Goal: Information Seeking & Learning: Learn about a topic

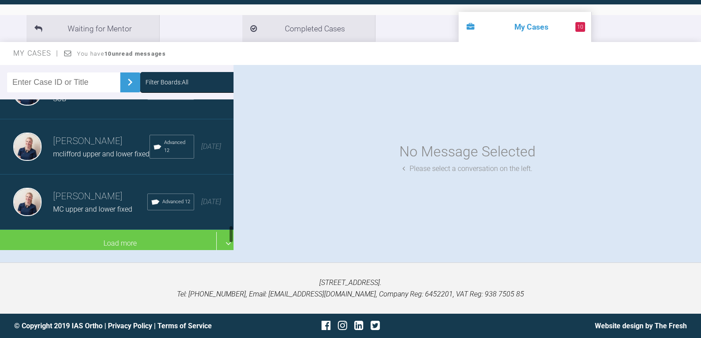
scroll to position [1028, 0]
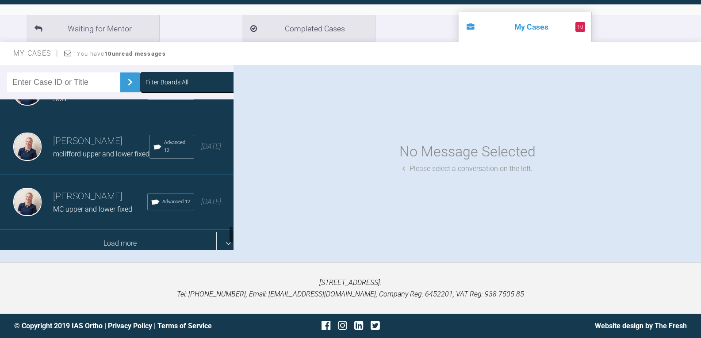
click at [129, 231] on div "Load more" at bounding box center [120, 243] width 240 height 27
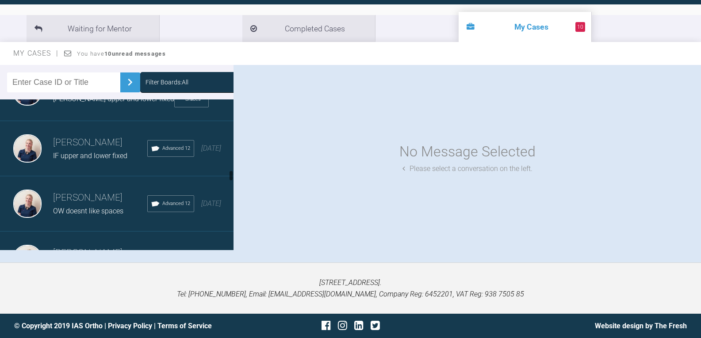
scroll to position [1161, 0]
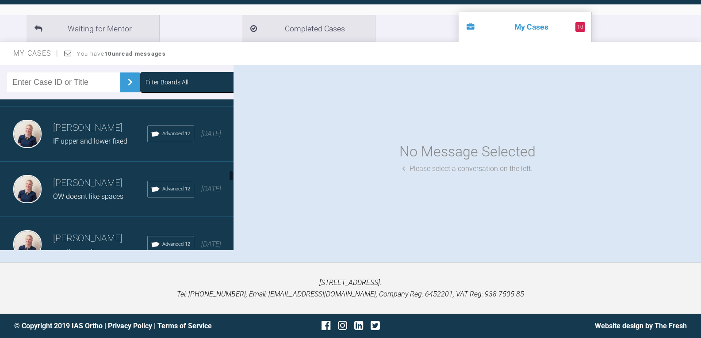
click at [83, 88] on span "[PERSON_NAME] upper and lower fixed" at bounding box center [113, 84] width 121 height 8
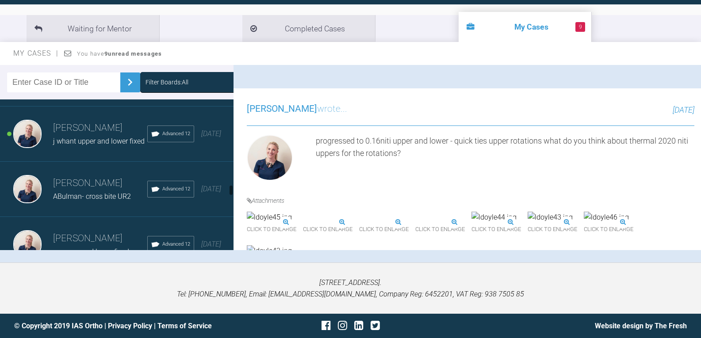
scroll to position [1426, 0]
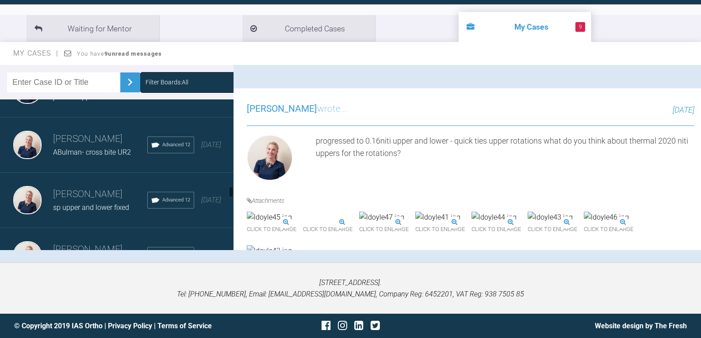
click at [92, 101] on span "j whant upper and lower fixed" at bounding box center [99, 97] width 92 height 8
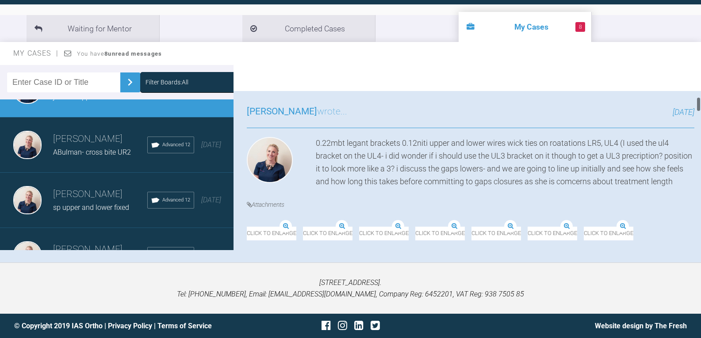
scroll to position [398, 0]
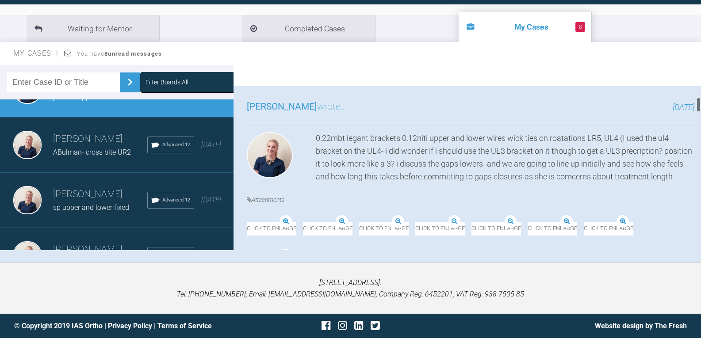
click at [584, 17] on img at bounding box center [608, 10] width 48 height 11
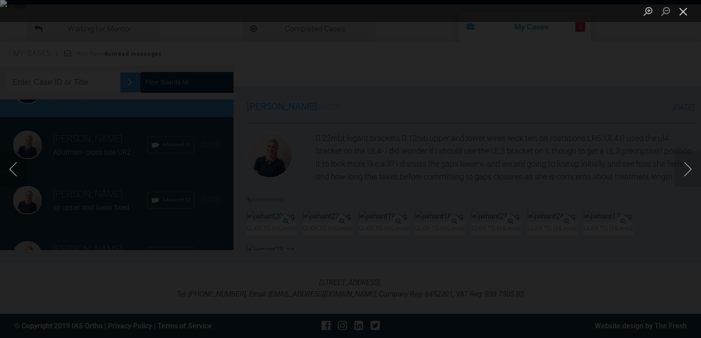
click at [679, 13] on button "Close lightbox" at bounding box center [683, 11] width 18 height 15
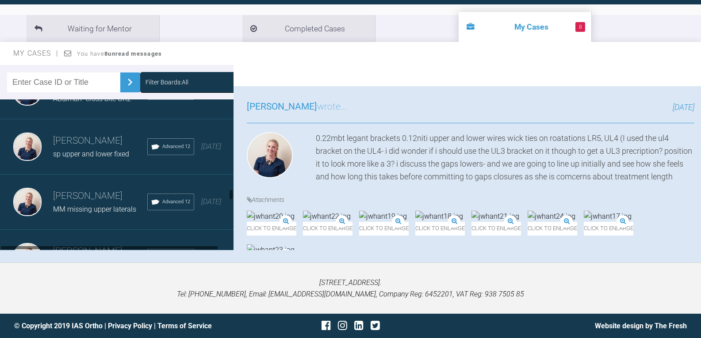
scroll to position [1470, 0]
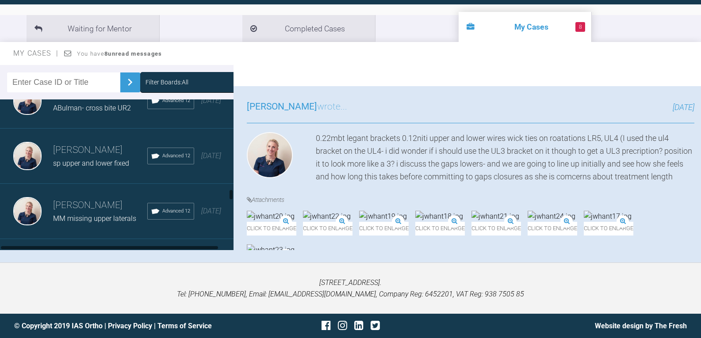
click at [90, 103] on h3 "[PERSON_NAME]" at bounding box center [100, 95] width 94 height 15
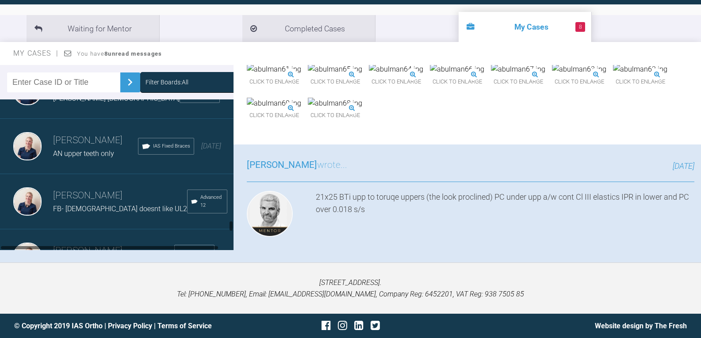
scroll to position [2001, 0]
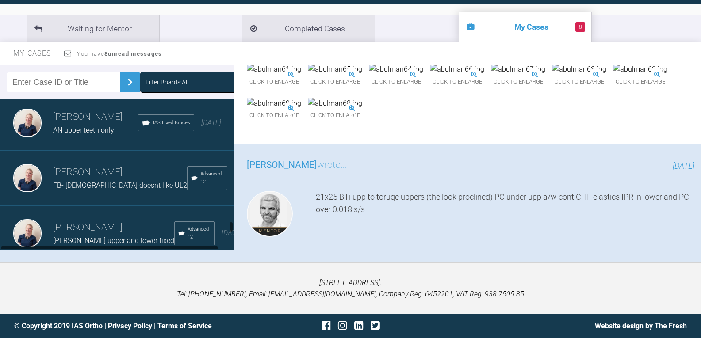
click at [83, 69] on h3 "[PERSON_NAME]" at bounding box center [116, 61] width 126 height 15
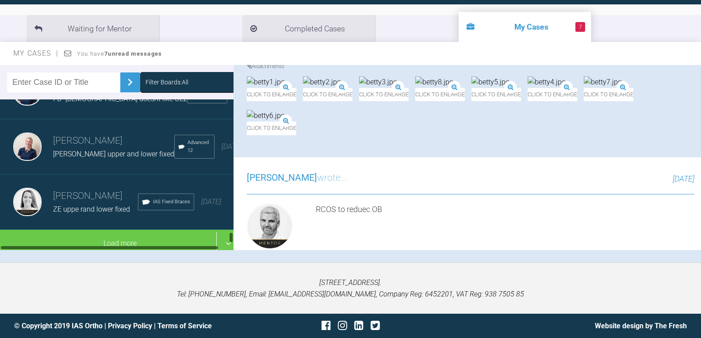
scroll to position [2179, 0]
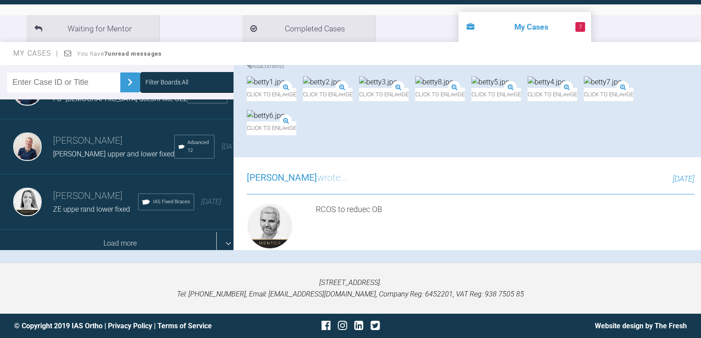
click at [116, 230] on div "Load more" at bounding box center [120, 243] width 240 height 27
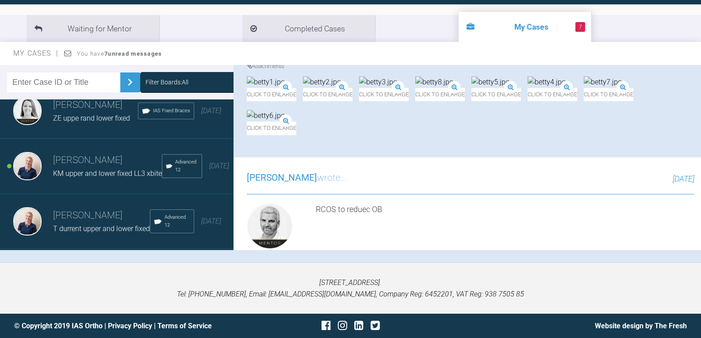
click at [92, 113] on h3 "[PERSON_NAME]" at bounding box center [95, 105] width 85 height 15
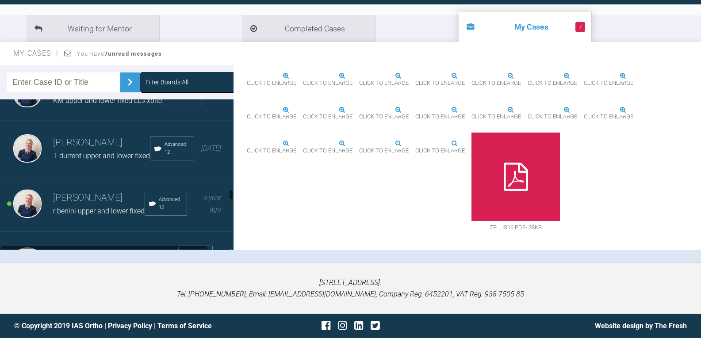
scroll to position [2267, 0]
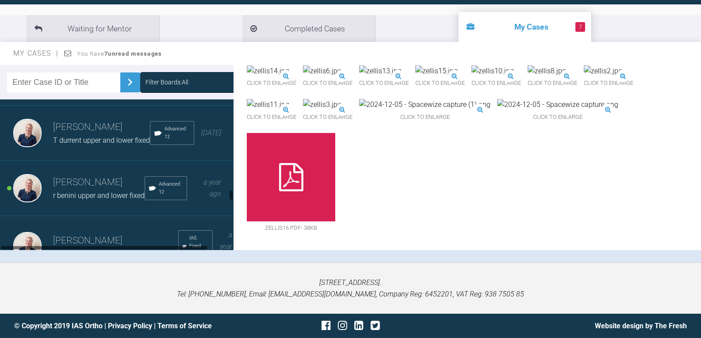
click at [88, 89] on span "KM upper and lower fixed LL3 xbite" at bounding box center [107, 85] width 109 height 8
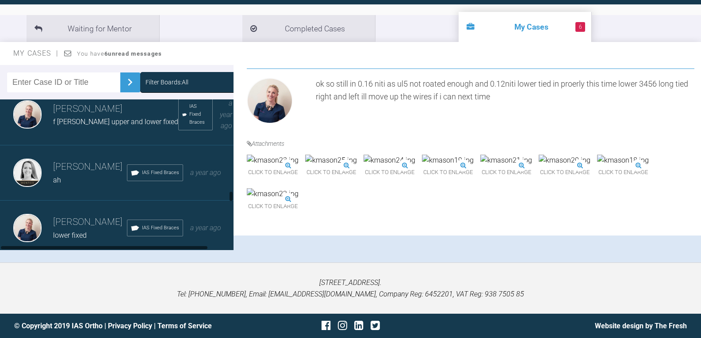
scroll to position [2400, 0]
click at [89, 67] on span "r benini upper and lower fixed" at bounding box center [99, 63] width 92 height 8
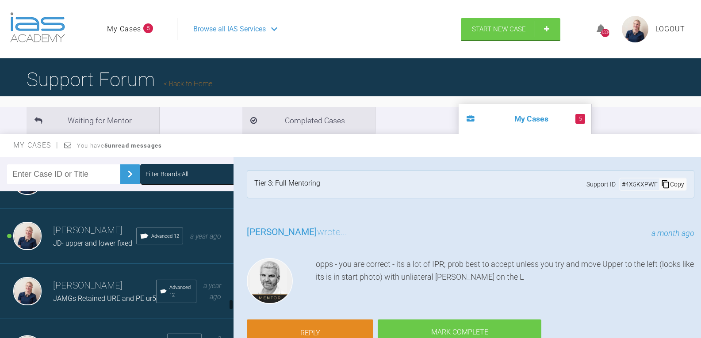
scroll to position [2798, 0]
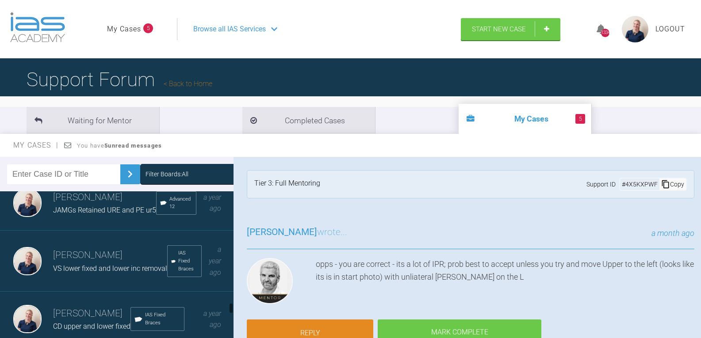
click at [96, 176] on div "[PERSON_NAME] JD- upper and lower fixed Advanced 12 a year ago" at bounding box center [120, 147] width 240 height 55
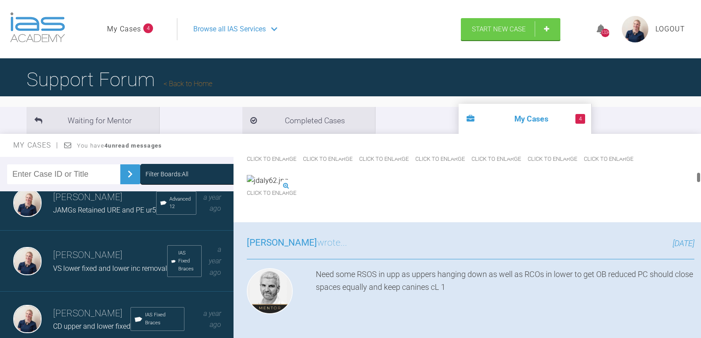
scroll to position [310, 0]
